Goal: Transaction & Acquisition: Book appointment/travel/reservation

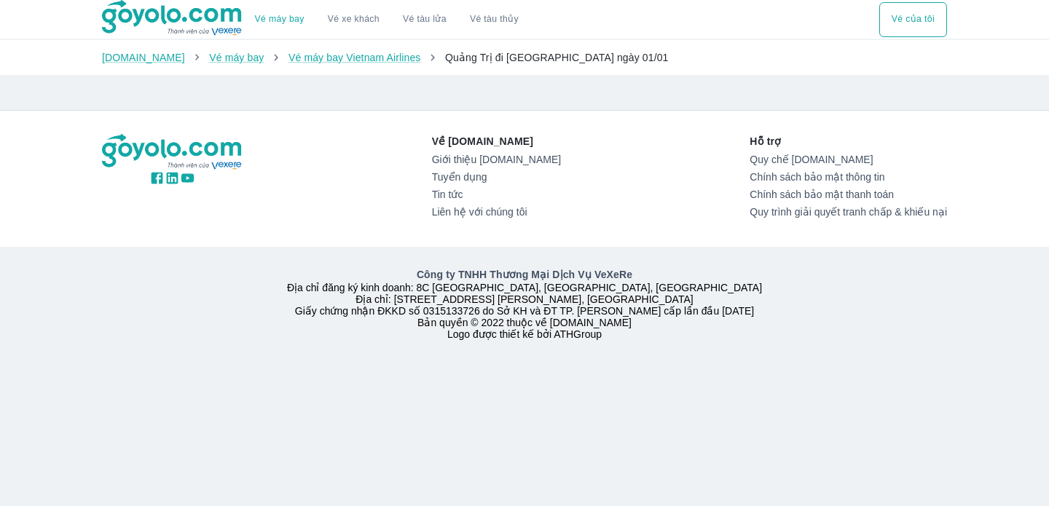
click at [530, 89] on div at bounding box center [375, 87] width 571 height 12
click at [321, 60] on link "Vé máy bay Vietnam Airlines" at bounding box center [355, 58] width 133 height 12
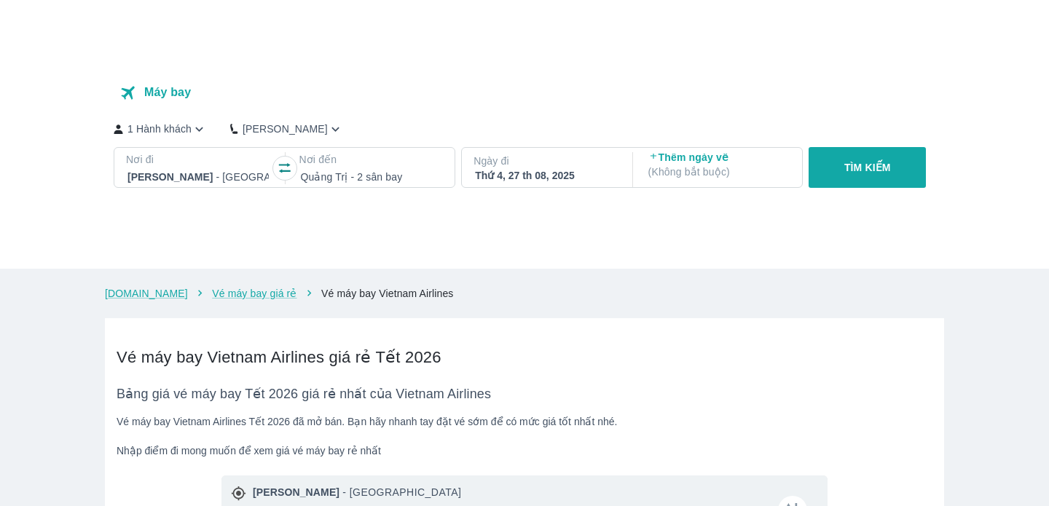
scroll to position [47, 0]
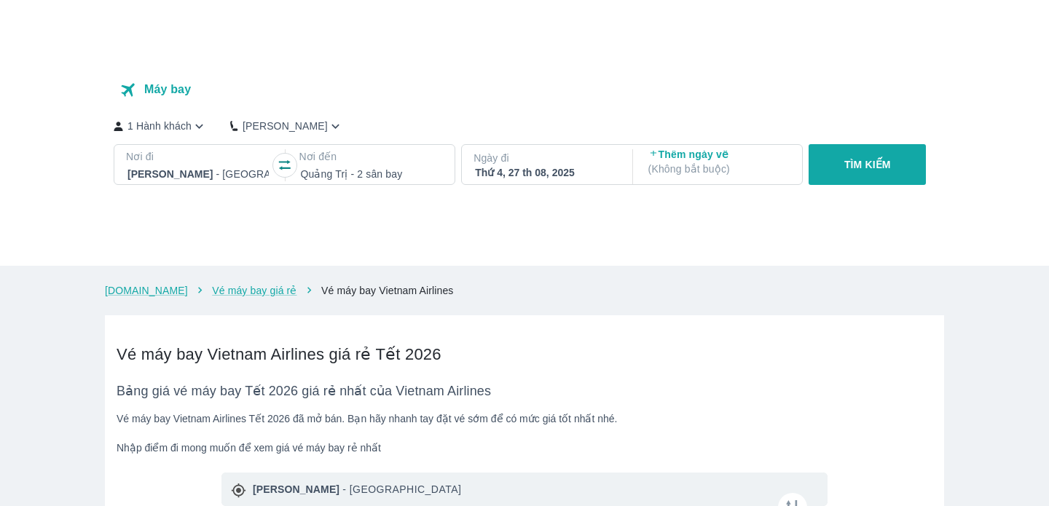
checkbox input "true"
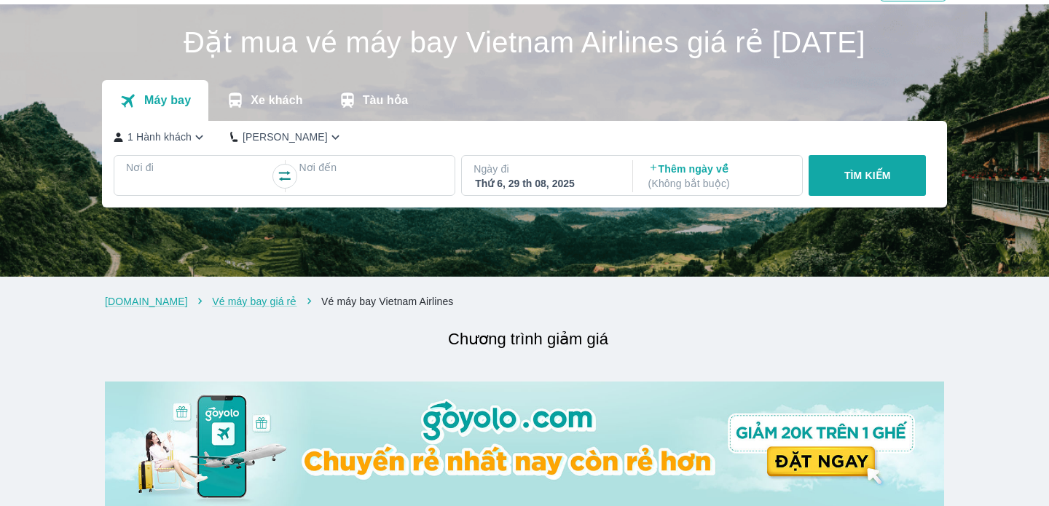
scroll to position [52, 0]
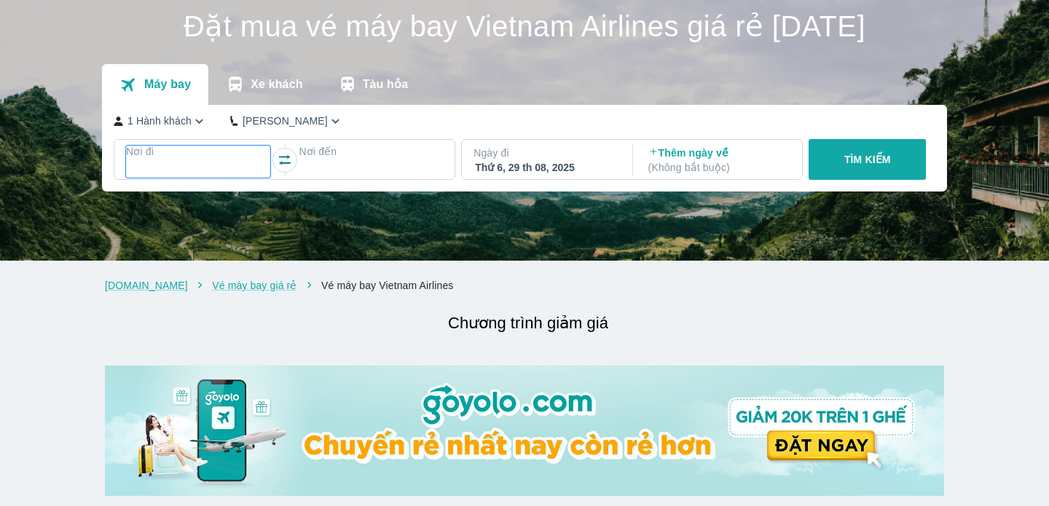
click at [218, 155] on p "Nơi đi" at bounding box center [198, 151] width 144 height 15
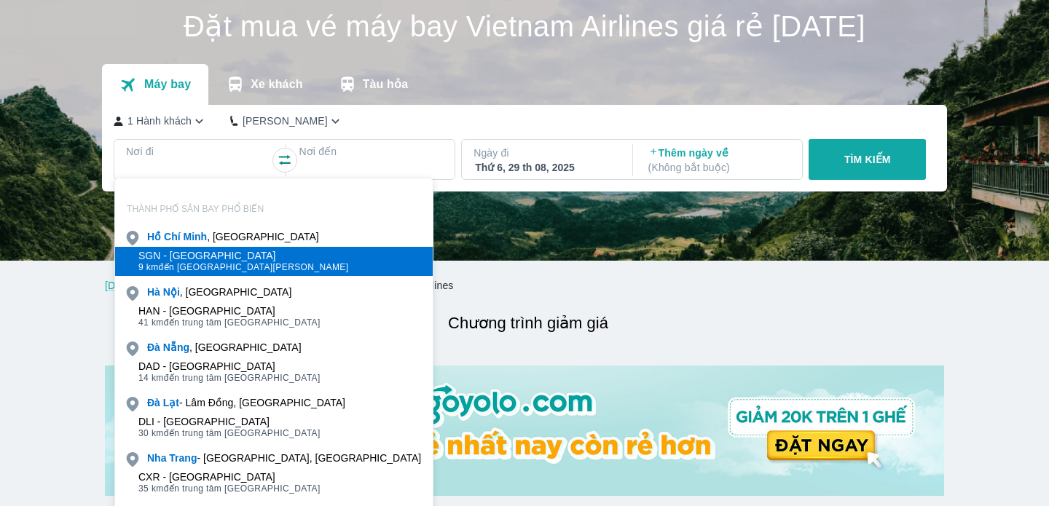
drag, startPoint x: 213, startPoint y: 214, endPoint x: 212, endPoint y: 256, distance: 41.6
click at [212, 256] on div "SGN - [GEOGRAPHIC_DATA]" at bounding box center [243, 256] width 211 height 12
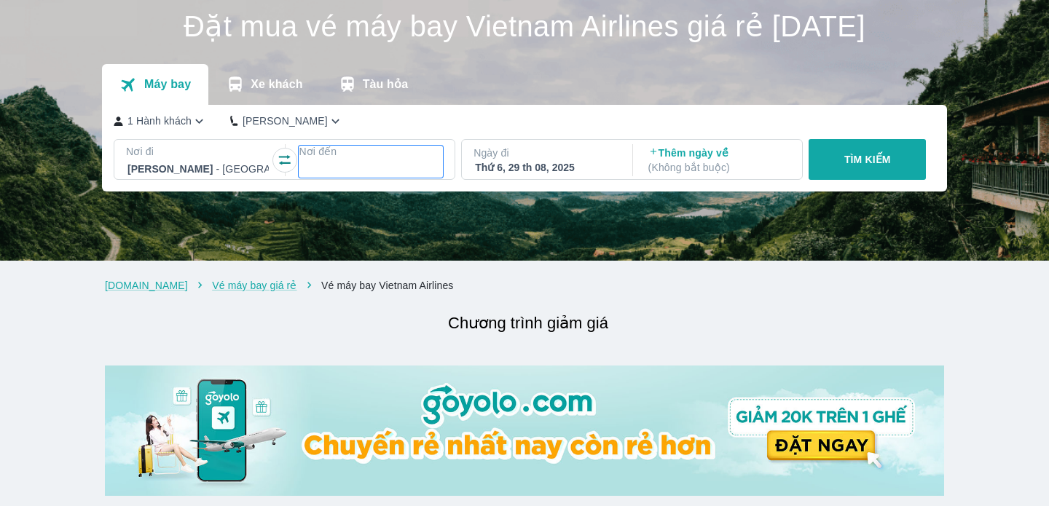
click at [372, 173] on div at bounding box center [370, 168] width 141 height 17
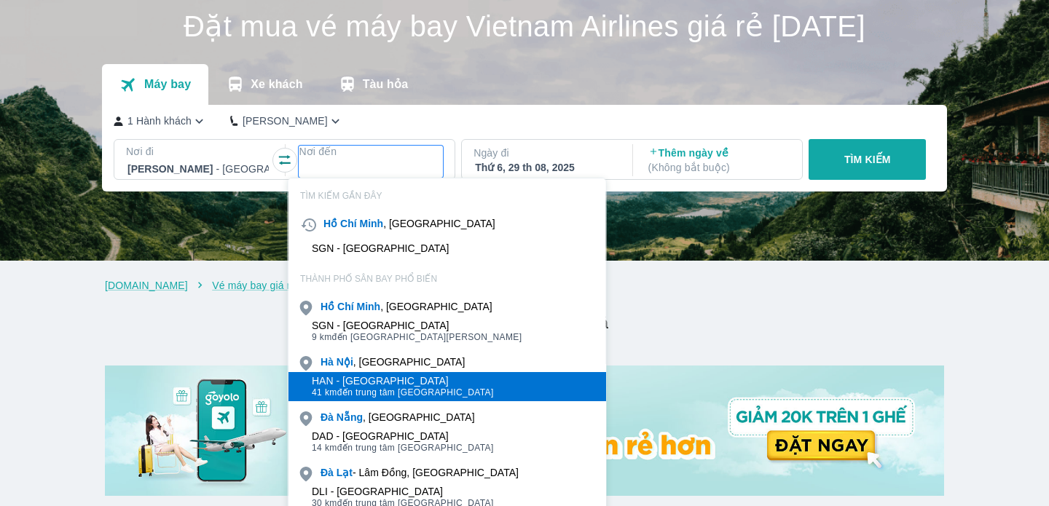
click at [391, 384] on div "HAN - [GEOGRAPHIC_DATA]" at bounding box center [403, 381] width 182 height 12
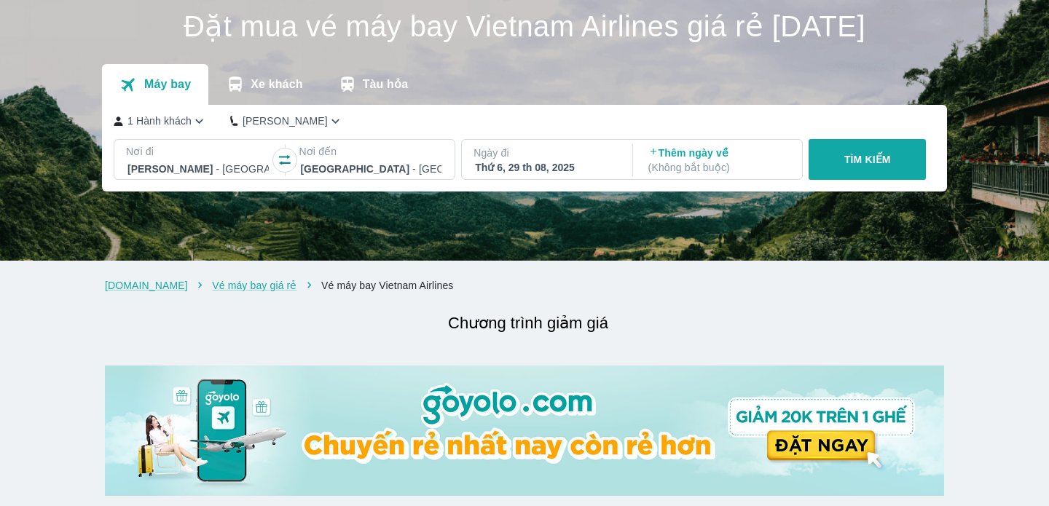
click at [567, 152] on p "Ngày đi" at bounding box center [546, 153] width 144 height 15
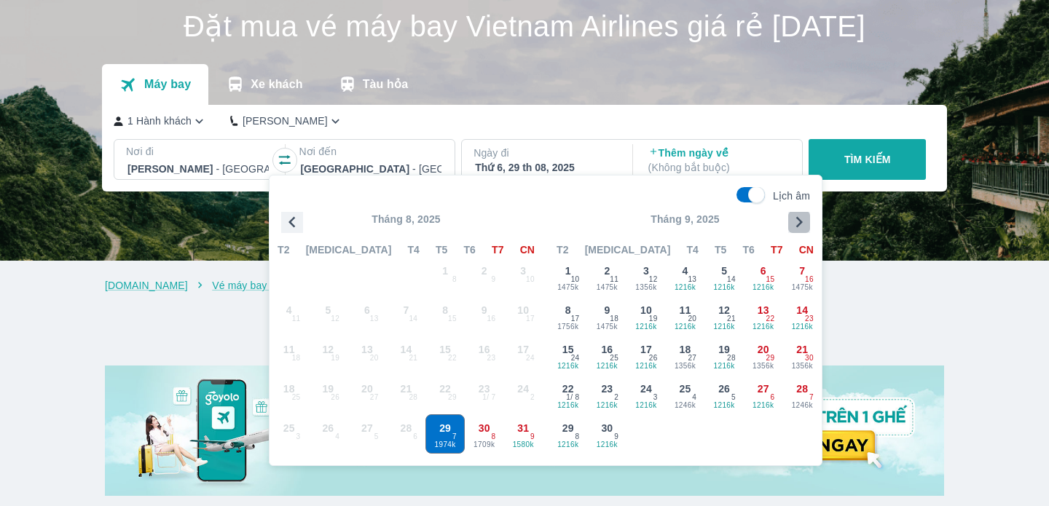
click at [798, 221] on icon "button" at bounding box center [799, 222] width 22 height 22
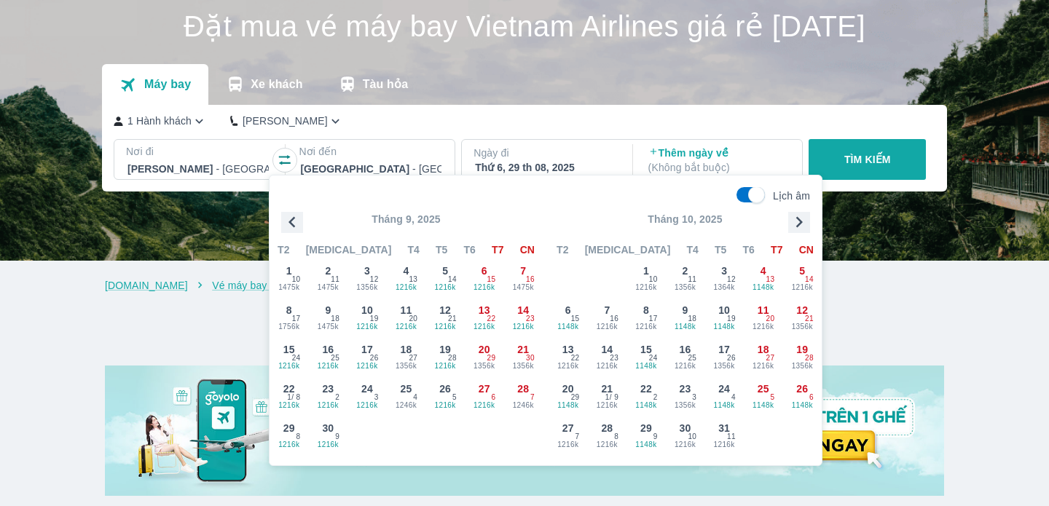
click at [792, 229] on icon "button" at bounding box center [799, 222] width 22 height 22
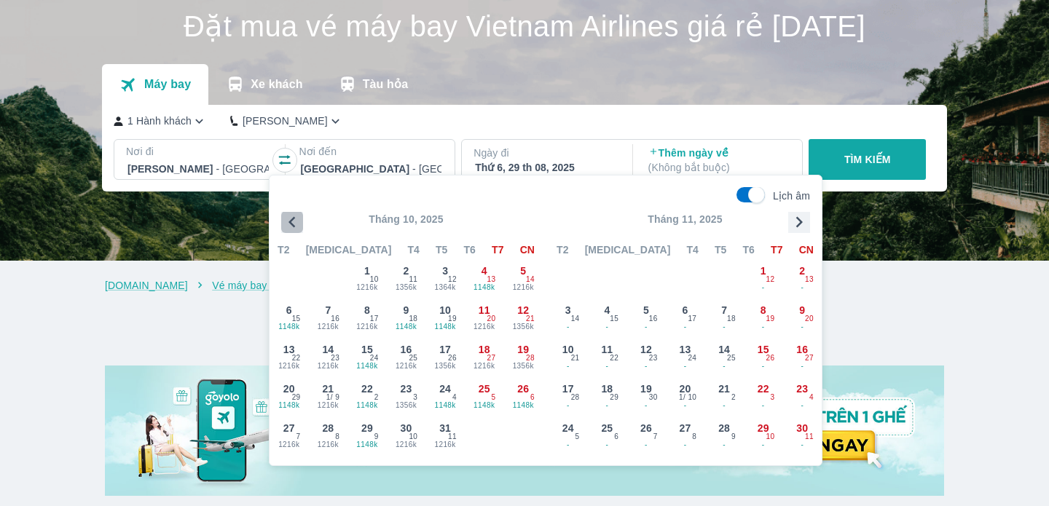
click at [299, 216] on icon "button" at bounding box center [292, 222] width 22 height 22
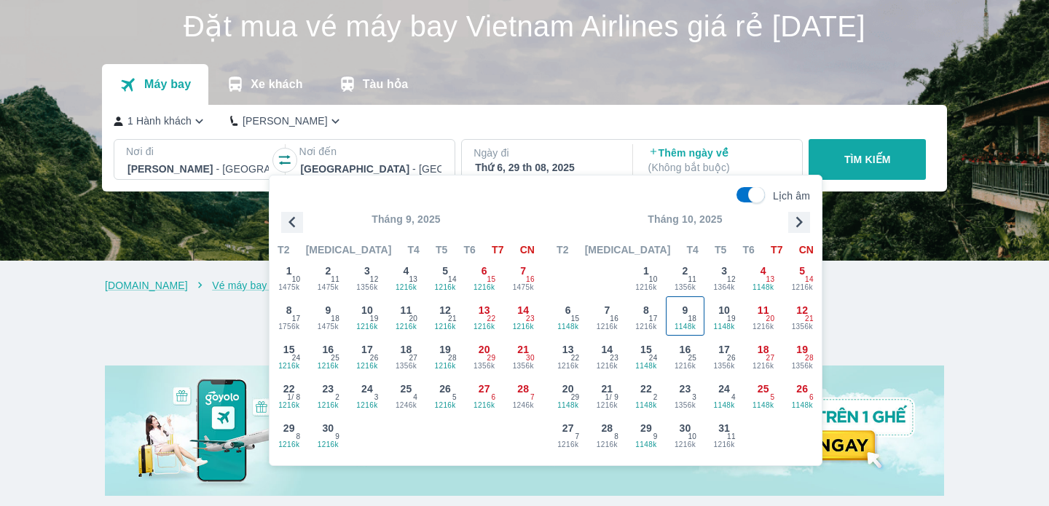
click at [677, 320] on div "9 1148k 18" at bounding box center [686, 316] width 38 height 38
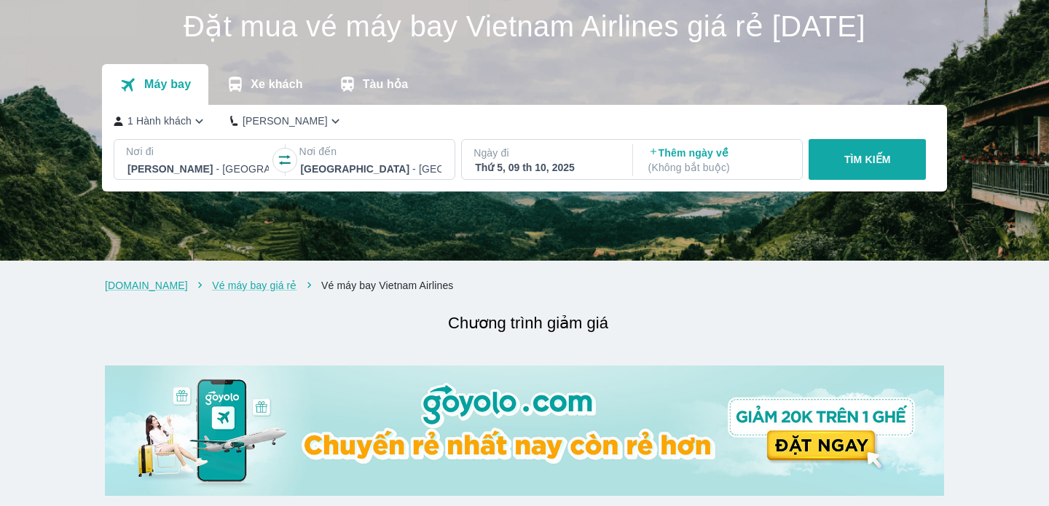
click at [845, 163] on p "TÌM KIẾM" at bounding box center [867, 159] width 47 height 15
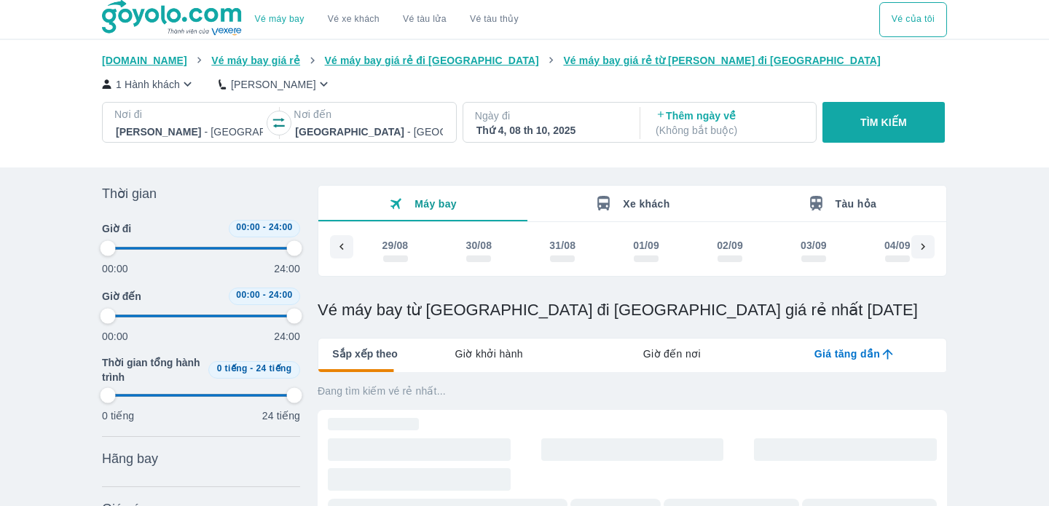
type input "97.9166666666667"
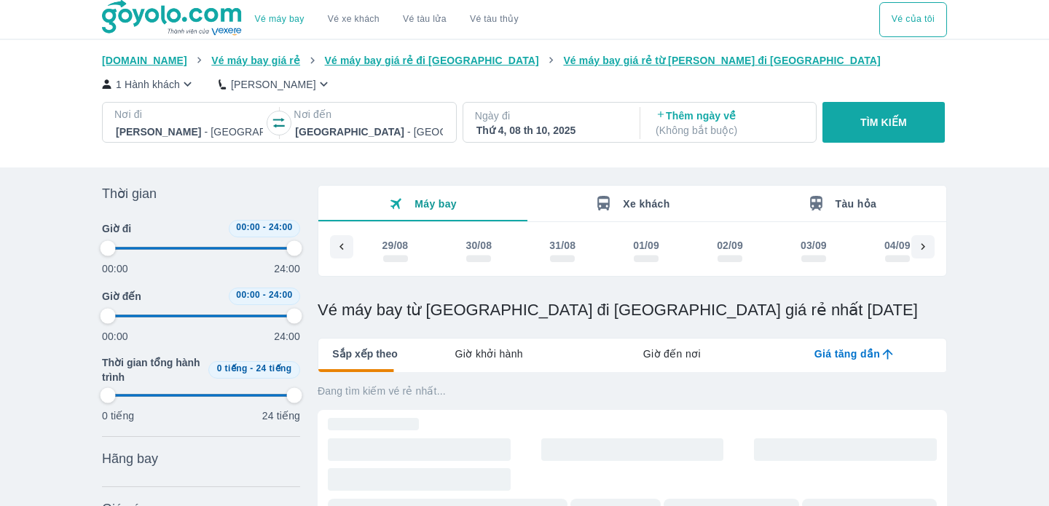
type input "97.9166666666667"
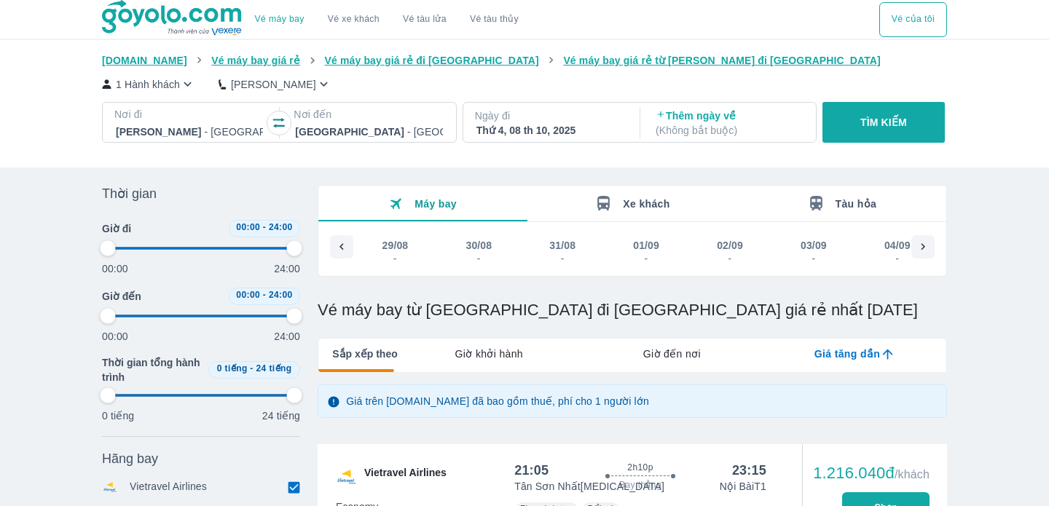
type input "97.9166666666667"
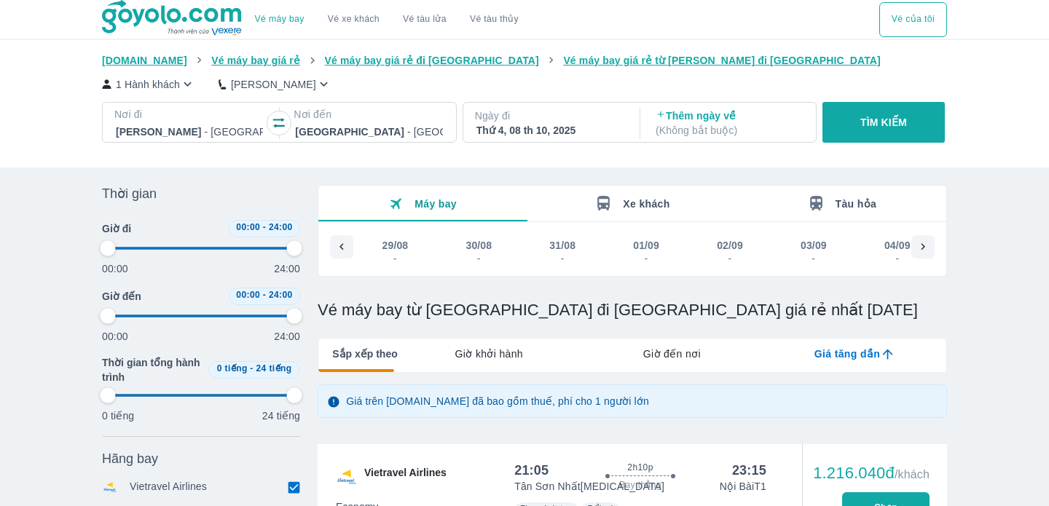
type input "97.9166666666667"
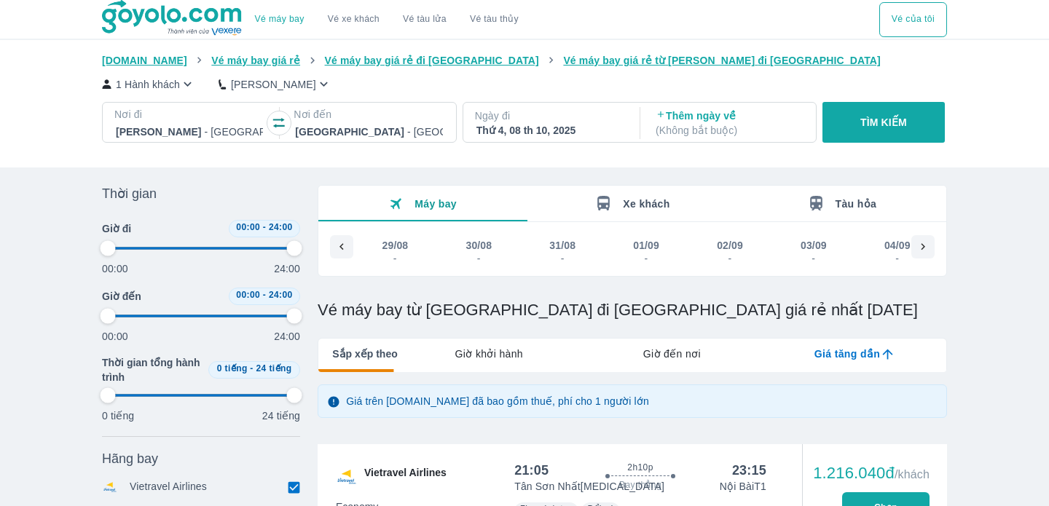
type input "97.9166666666667"
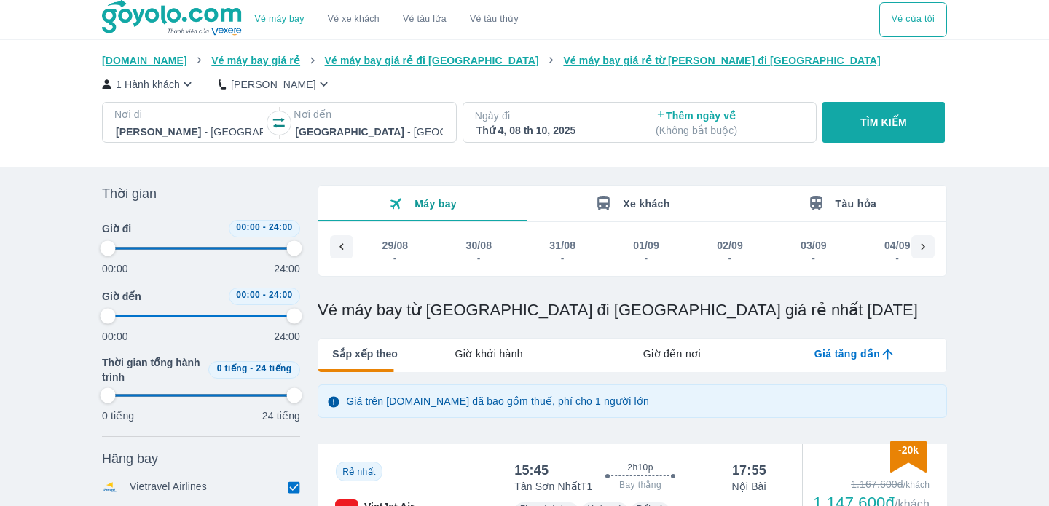
type input "97.9166666666667"
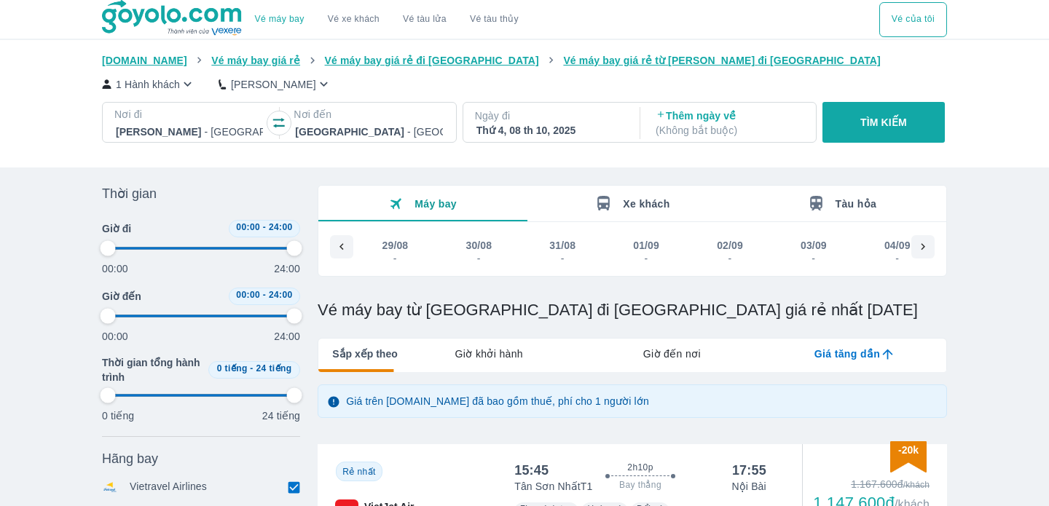
type input "97.9166666666667"
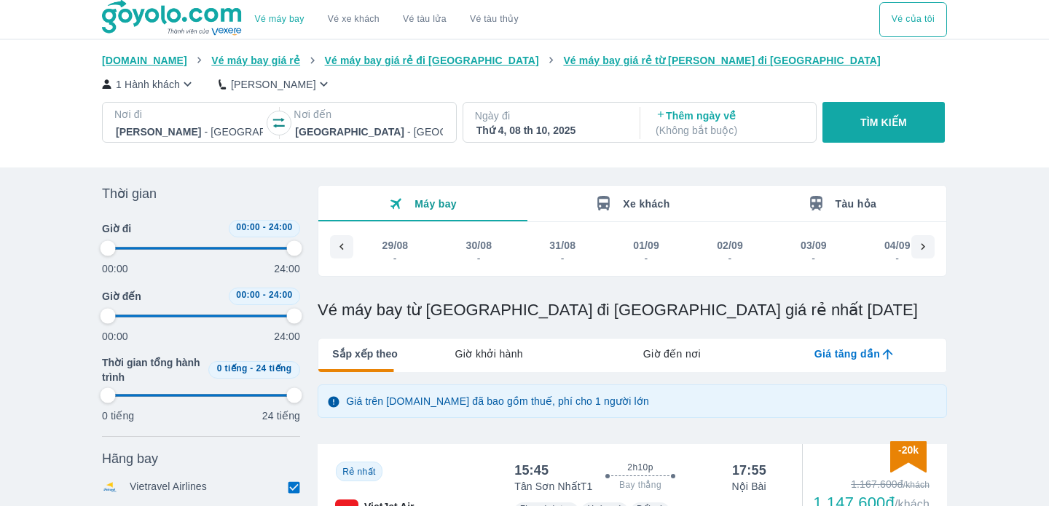
type input "97.9166666666667"
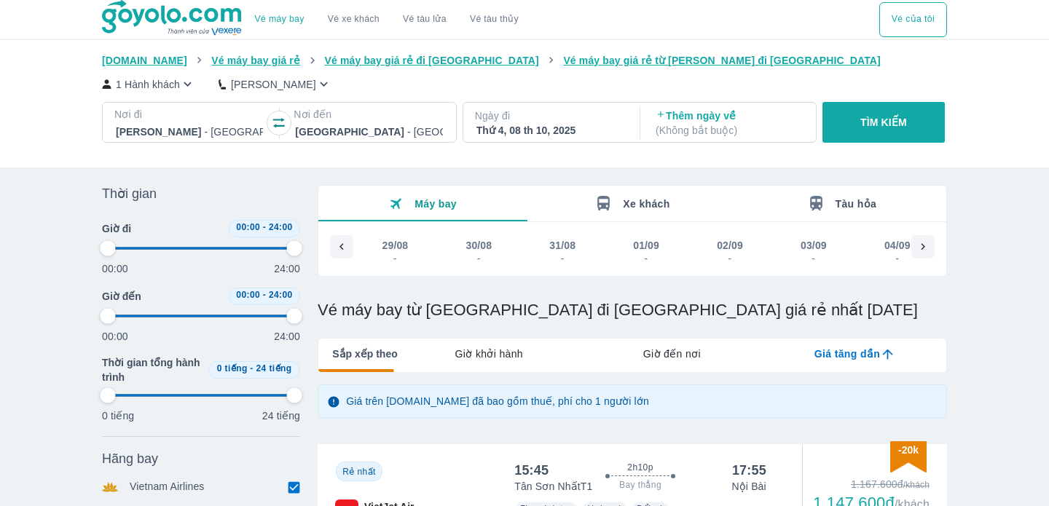
type input "97.9166666666667"
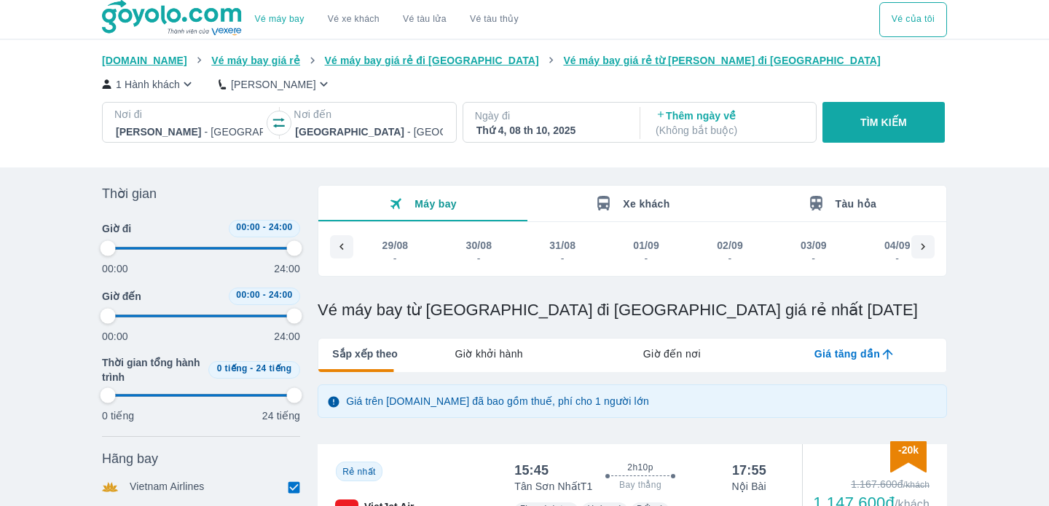
type input "97.9166666666667"
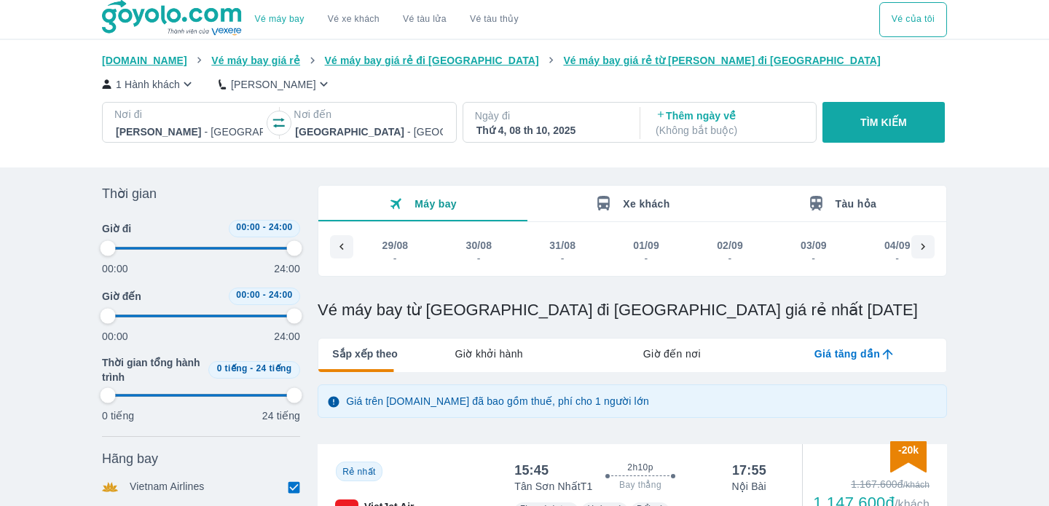
type input "97.9166666666667"
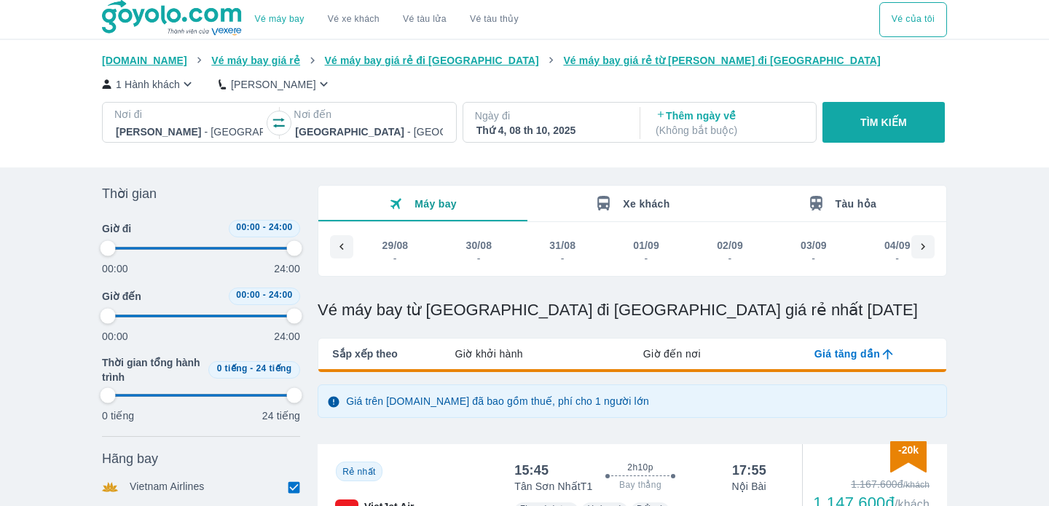
scroll to position [0, 3205]
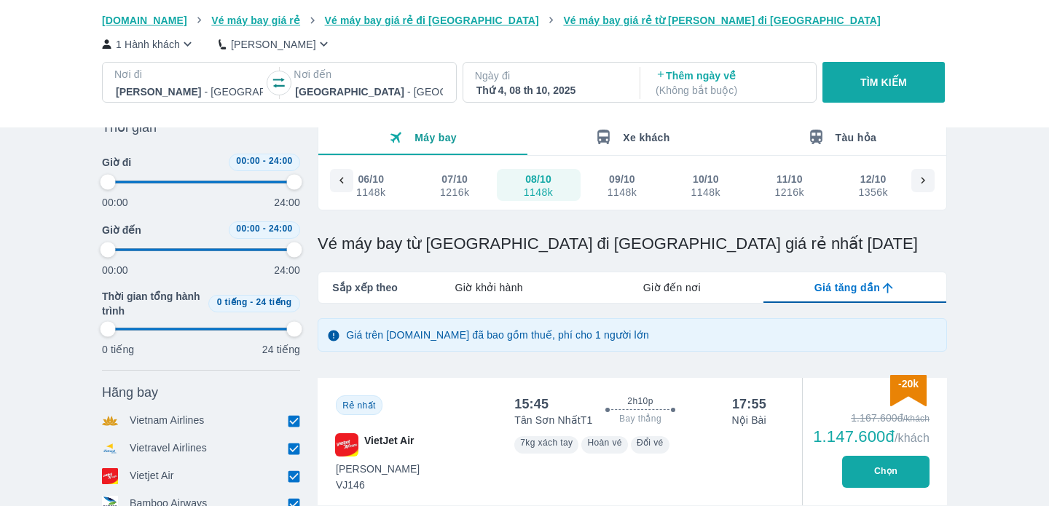
type input "97.9166666666667"
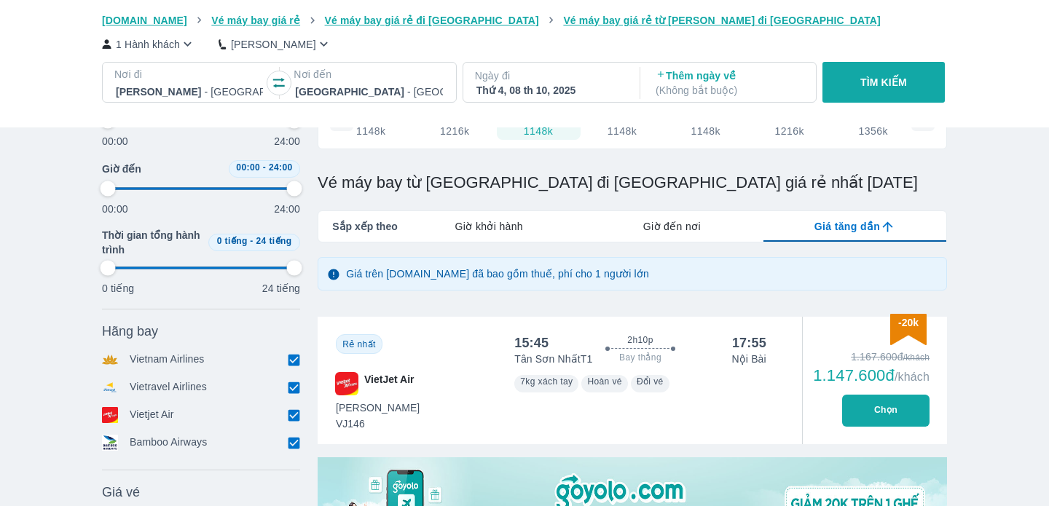
type input "97.9166666666667"
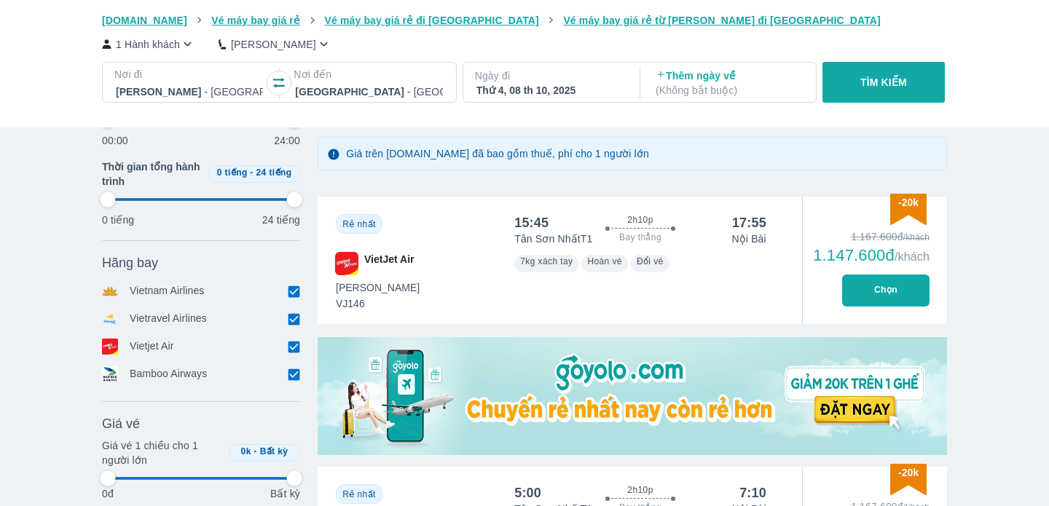
scroll to position [257, 0]
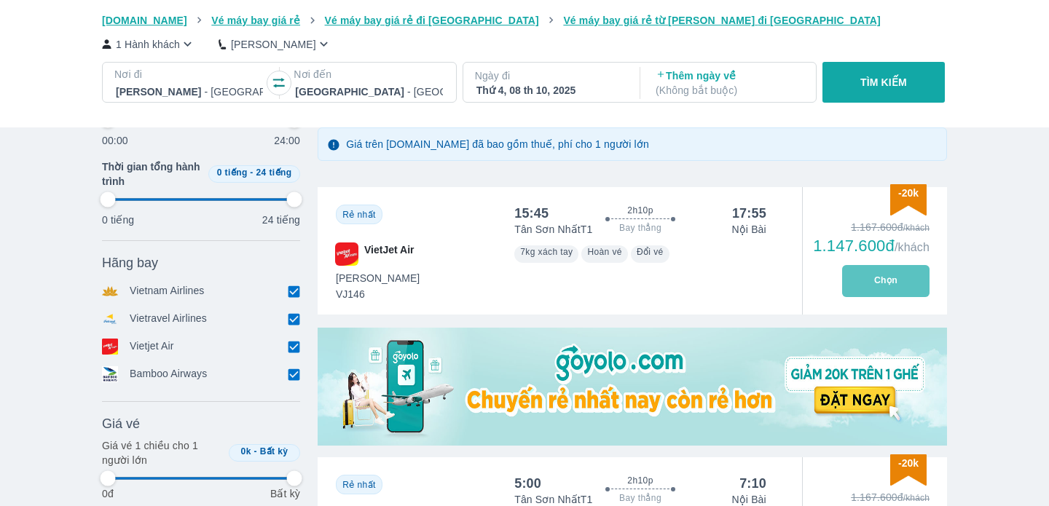
click at [874, 289] on button "Chọn" at bounding box center [885, 281] width 87 height 32
type input "97.9166666666667"
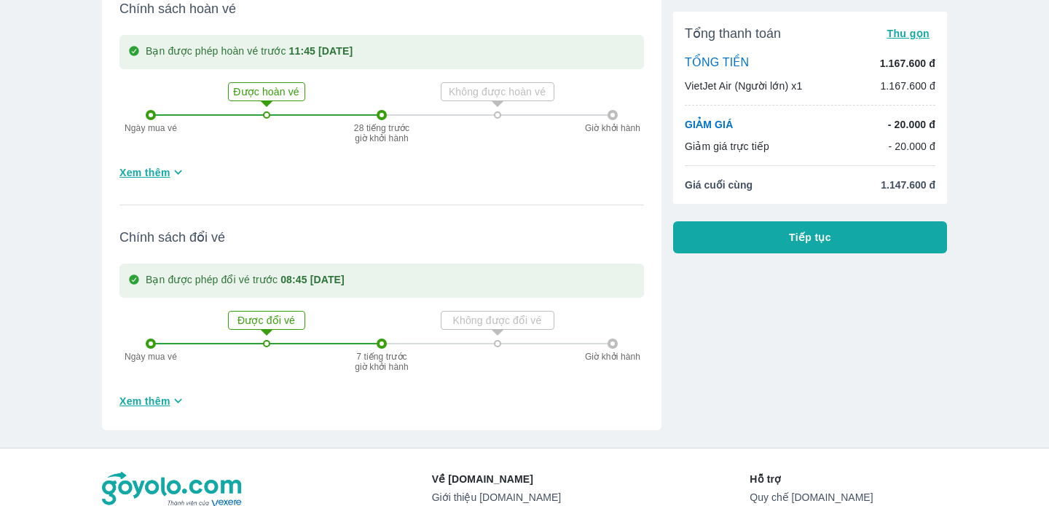
scroll to position [433, 0]
